Goal: Task Accomplishment & Management: Use online tool/utility

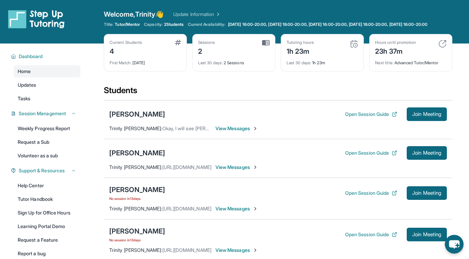
scroll to position [64, 0]
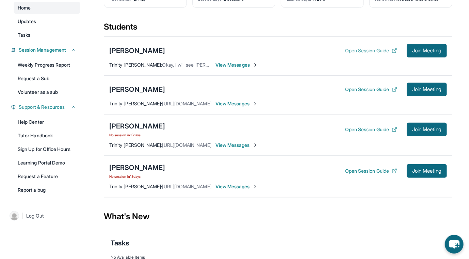
click at [345, 52] on button "Open Session Guide" at bounding box center [371, 50] width 52 height 7
click at [137, 94] on div "[PERSON_NAME]" at bounding box center [137, 90] width 56 height 10
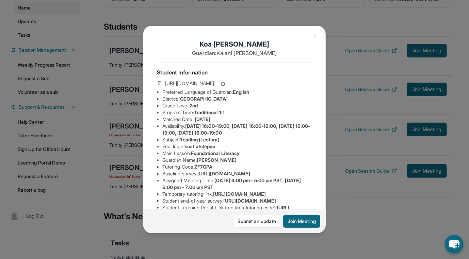
click at [314, 35] on img at bounding box center [315, 35] width 5 height 5
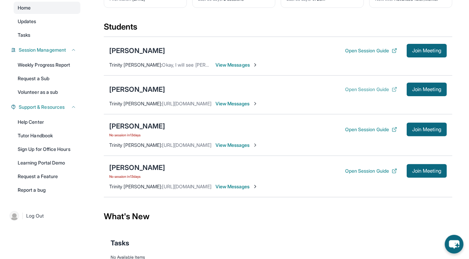
click at [345, 93] on button "Open Session Guide" at bounding box center [371, 89] width 52 height 7
click at [141, 54] on div "[PERSON_NAME]" at bounding box center [137, 51] width 56 height 10
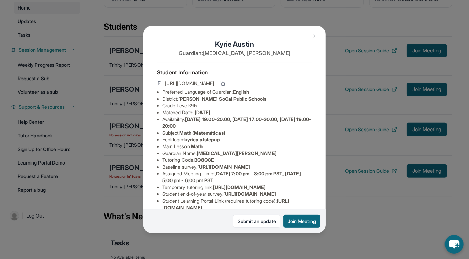
click at [314, 37] on img at bounding box center [315, 35] width 5 height 5
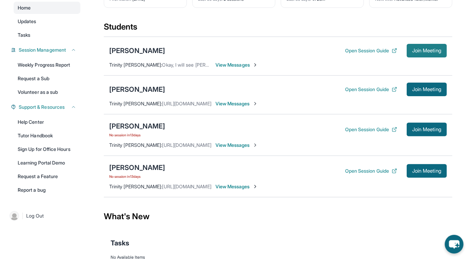
click at [430, 53] on span "Join Meeting" at bounding box center [426, 51] width 29 height 4
